Goal: Task Accomplishment & Management: Use online tool/utility

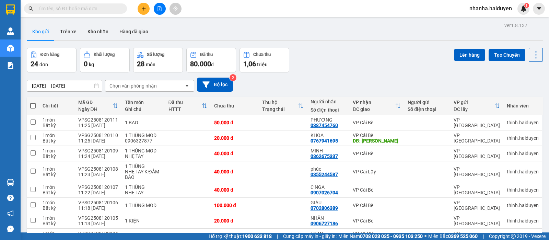
click at [158, 11] on button at bounding box center [160, 9] width 12 height 12
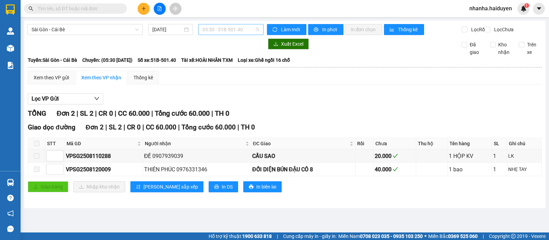
click at [224, 32] on span "05:30 - 51B-501.40" at bounding box center [231, 29] width 57 height 10
click at [218, 27] on span "05:30 - 51B-501.40" at bounding box center [231, 29] width 57 height 10
click at [170, 30] on input "12/08/2025" at bounding box center [167, 30] width 31 height 8
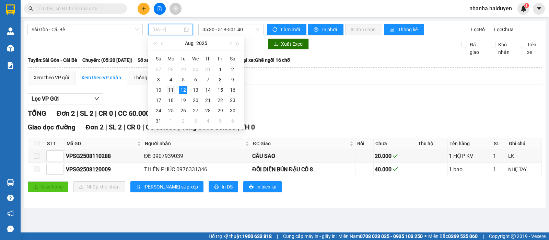
click at [171, 91] on div "11" at bounding box center [171, 90] width 8 height 8
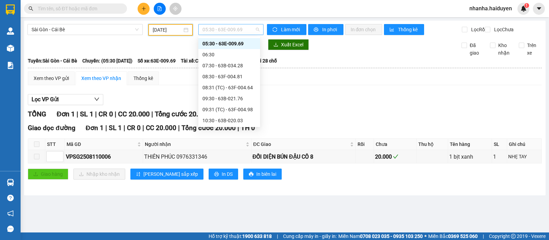
click at [233, 28] on span "05:30 - 63E-009.69" at bounding box center [231, 29] width 57 height 10
click at [217, 64] on div "07:30 - 63B-034.28" at bounding box center [230, 66] width 54 height 8
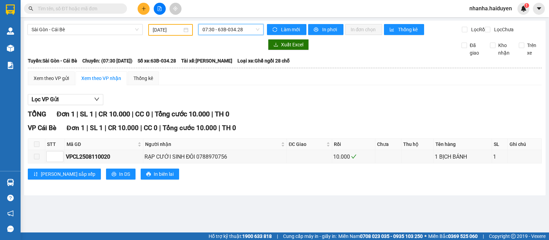
click at [220, 30] on span "07:30 - 63B-034.28" at bounding box center [231, 29] width 57 height 10
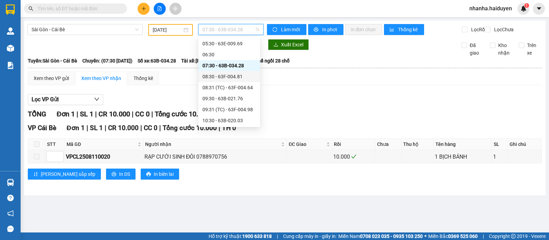
click at [233, 76] on div "08:30 - 63F-004.81" at bounding box center [230, 77] width 54 height 8
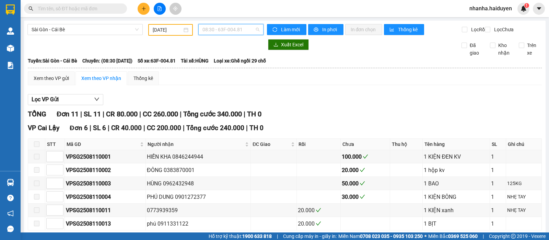
click at [230, 26] on span "08:30 - 63F-004.81" at bounding box center [231, 29] width 57 height 10
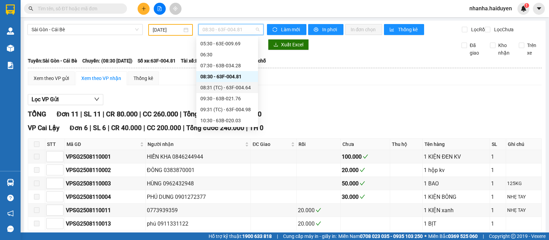
click at [231, 87] on div "08:31 (TC) - 63F-004.64" at bounding box center [227, 88] width 54 height 8
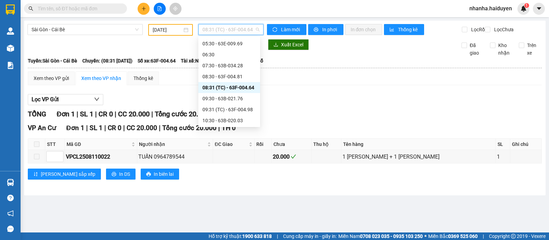
click at [227, 32] on span "08:31 (TC) - 63F-004.64" at bounding box center [231, 29] width 57 height 10
click at [229, 97] on div "09:30 - 63B-021.76" at bounding box center [230, 99] width 54 height 8
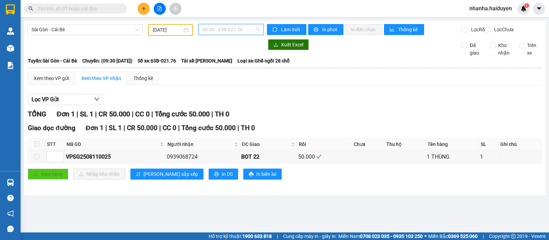
click at [226, 29] on span "09:30 - 63B-021.76" at bounding box center [231, 29] width 57 height 10
click at [307, 105] on div "Lọc VP Gửi" at bounding box center [285, 99] width 514 height 11
click at [215, 31] on span "09:30 - 63B-021.76" at bounding box center [231, 29] width 57 height 10
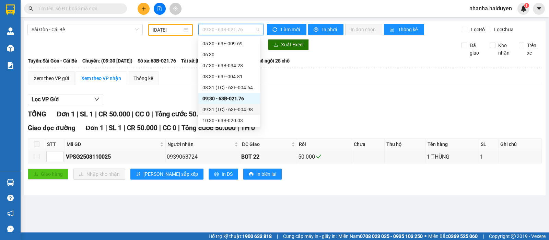
click at [222, 107] on div "09:31 (TC) - 63F-004.98" at bounding box center [230, 110] width 54 height 8
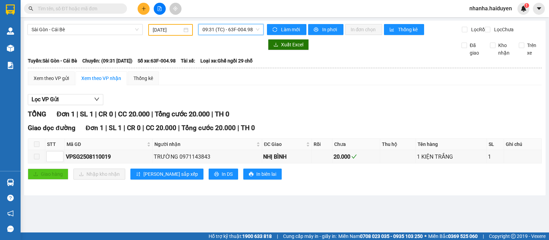
click at [221, 24] on span "09:31 (TC) - 63F-004.98" at bounding box center [231, 29] width 57 height 10
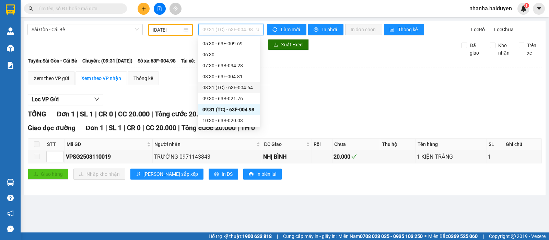
scroll to position [54, 0]
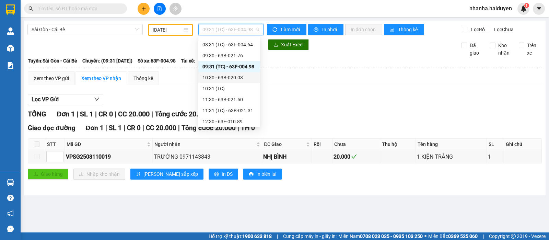
click at [220, 77] on div "10:30 - 63B-020.03" at bounding box center [230, 78] width 54 height 8
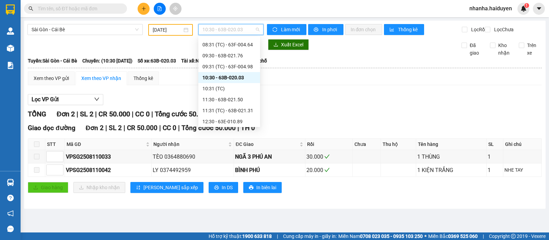
click at [223, 30] on span "10:30 - 63B-020.03" at bounding box center [231, 29] width 57 height 10
click at [225, 88] on div "10:31 (TC)" at bounding box center [230, 89] width 54 height 8
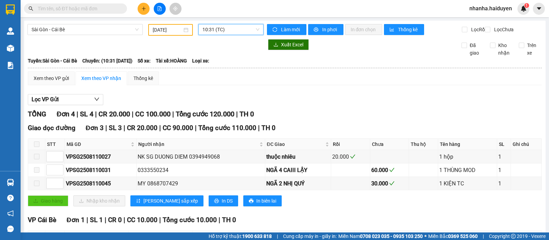
click at [211, 33] on span "10:31 (TC)" at bounding box center [231, 29] width 57 height 10
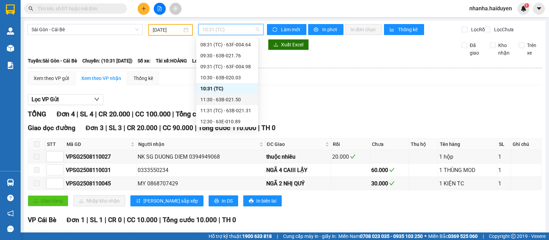
click at [220, 100] on div "11:30 - 63B-021.50" at bounding box center [227, 100] width 54 height 8
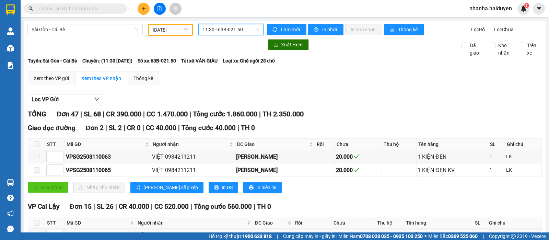
click at [170, 24] on div "11/08/2025" at bounding box center [170, 30] width 45 height 12
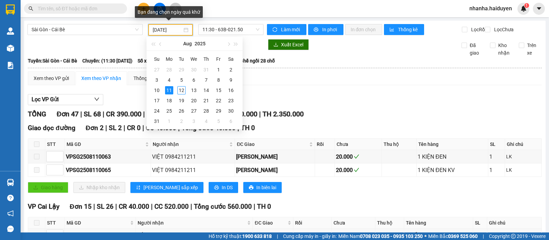
click at [170, 31] on input "11/08/2025" at bounding box center [168, 30] width 30 height 8
click at [182, 91] on div "12" at bounding box center [181, 90] width 8 height 8
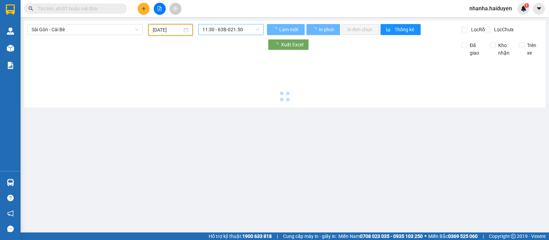
type input "12/08/2025"
